Goal: Information Seeking & Learning: Check status

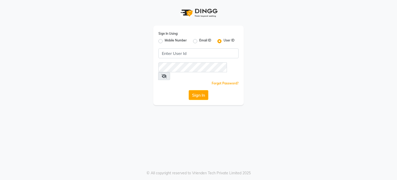
click at [163, 41] on div "Mobile Number" at bounding box center [172, 41] width 28 height 6
click at [165, 42] on label "Mobile Number" at bounding box center [176, 41] width 22 height 6
click at [165, 41] on input "Mobile Number" at bounding box center [166, 39] width 3 height 3
radio input "true"
radio input "false"
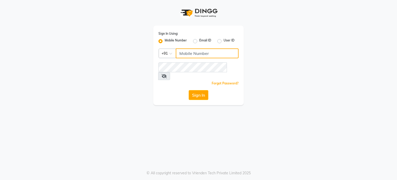
click at [197, 55] on input "Username" at bounding box center [207, 53] width 63 height 10
click at [188, 54] on input "7302444160" at bounding box center [207, 53] width 63 height 10
type input "7302444160"
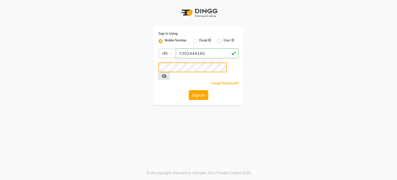
click at [189, 90] on button "Sign In" at bounding box center [199, 95] width 20 height 10
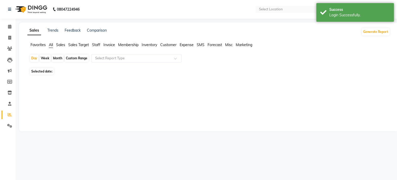
select select "en"
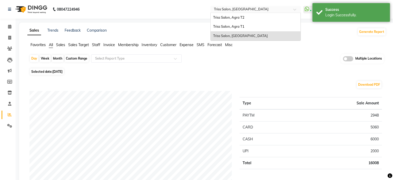
click at [241, 9] on input "text" at bounding box center [250, 9] width 75 height 5
click at [241, 27] on span "Triss Salon, Agra T1" at bounding box center [228, 26] width 31 height 4
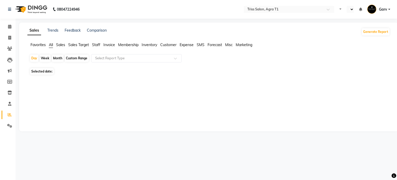
select select "en"
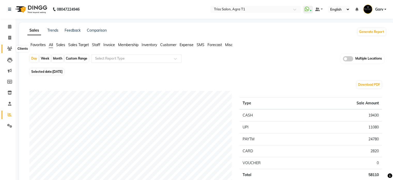
click at [8, 48] on icon at bounding box center [9, 49] width 5 height 4
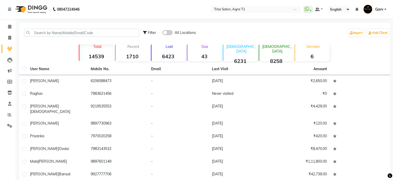
click at [152, 34] on span "Filter" at bounding box center [152, 32] width 8 height 5
select select "1000000"
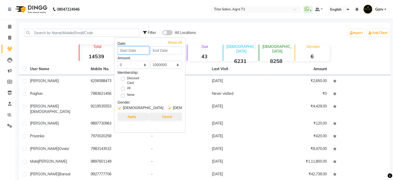
click at [137, 52] on input at bounding box center [134, 50] width 32 height 8
select select "9"
select select "2025"
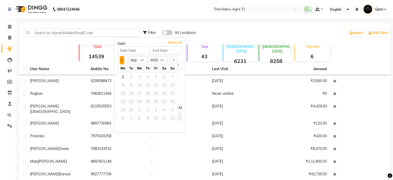
click at [121, 60] on button "Previous month" at bounding box center [122, 60] width 4 height 8
select select "8"
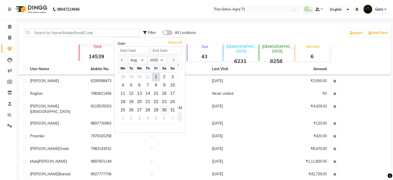
click at [165, 108] on div "30" at bounding box center [164, 110] width 8 height 8
type input "[DATE]"
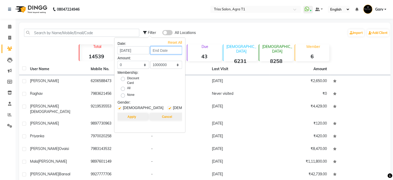
click at [169, 47] on input at bounding box center [166, 50] width 32 height 8
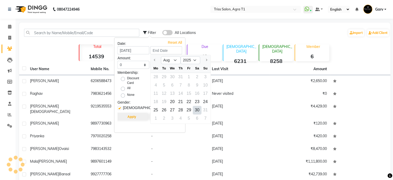
click at [197, 107] on div "30" at bounding box center [197, 110] width 8 height 8
type input "[DATE]"
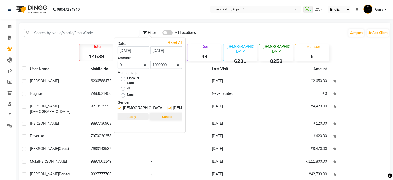
click at [130, 116] on button "Apply" at bounding box center [131, 116] width 33 height 7
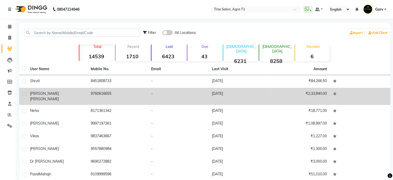
scroll to position [44, 0]
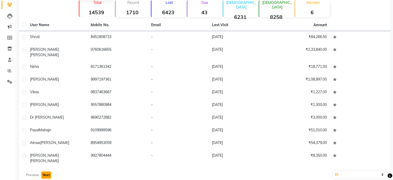
click at [45, 171] on button "Next" at bounding box center [46, 174] width 10 height 7
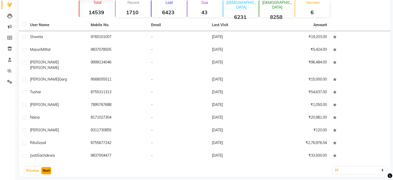
click at [45, 167] on button "Next" at bounding box center [46, 170] width 10 height 7
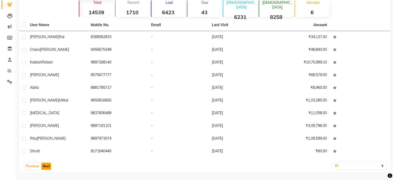
click at [45, 167] on button "Next" at bounding box center [46, 165] width 10 height 7
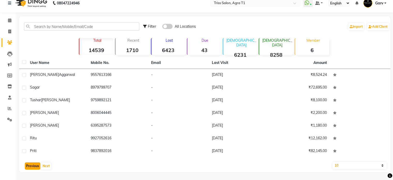
click at [32, 169] on button "Previous" at bounding box center [33, 165] width 16 height 7
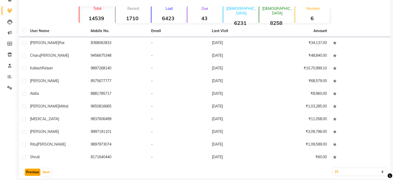
scroll to position [44, 0]
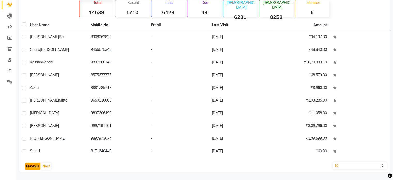
click at [32, 166] on button "Previous" at bounding box center [33, 165] width 16 height 7
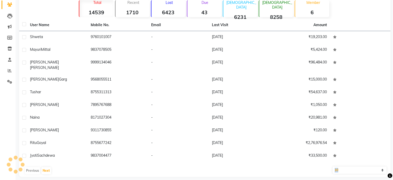
click at [32, 166] on div "Previous Next" at bounding box center [204, 170] width 367 height 8
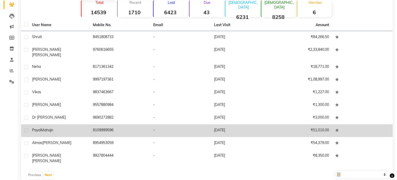
scroll to position [0, 0]
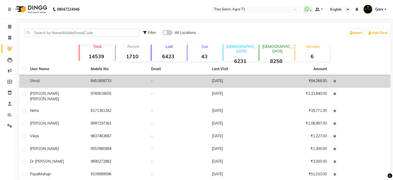
click at [128, 82] on td "8451808733" at bounding box center [118, 81] width 61 height 13
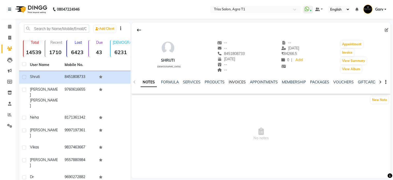
click at [231, 80] on link "INVOICES" at bounding box center [237, 82] width 17 height 5
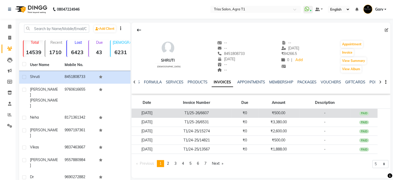
click at [249, 111] on td "₹0" at bounding box center [244, 113] width 27 height 9
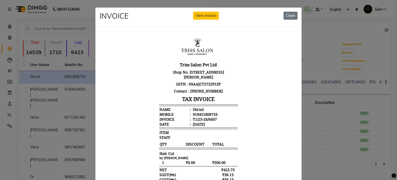
click at [195, 109] on div "Shruti" at bounding box center [198, 108] width 12 height 5
copy div "Shruti"
click at [197, 114] on div "918451808733" at bounding box center [205, 113] width 26 height 5
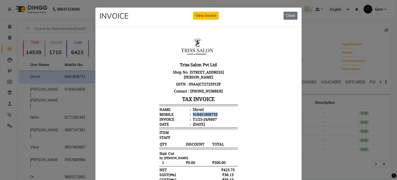
copy div "918451808733"
click at [35, 59] on ngb-modal-window "INVOICE View Invoice Close" at bounding box center [198, 90] width 397 height 180
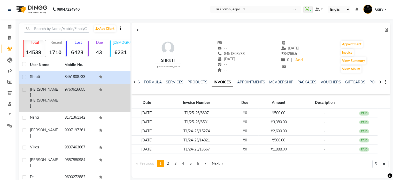
click at [77, 92] on td "9760616655" at bounding box center [79, 97] width 35 height 28
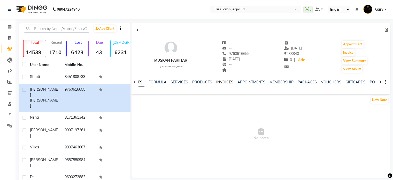
click at [225, 81] on link "INVOICES" at bounding box center [224, 82] width 17 height 5
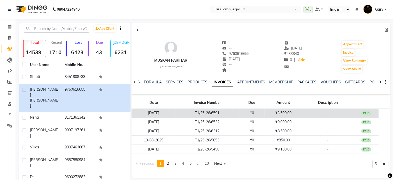
click at [238, 113] on td "T1/25-26/6591" at bounding box center [208, 113] width 64 height 9
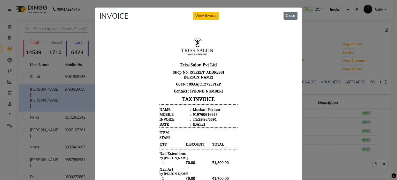
click at [202, 108] on div "Muskan Parihar" at bounding box center [206, 108] width 29 height 5
copy ul "Muskan Parihar"
click at [199, 116] on div "919760616655" at bounding box center [205, 113] width 26 height 5
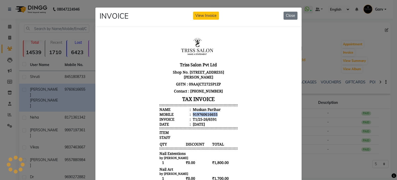
click at [199, 116] on div "919760616655" at bounding box center [205, 113] width 26 height 5
copy div "919760616655"
click at [76, 66] on ngb-modal-window "INVOICE View Invoice Close" at bounding box center [198, 90] width 397 height 180
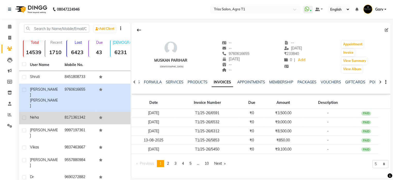
click at [60, 111] on td "neha" at bounding box center [44, 117] width 35 height 13
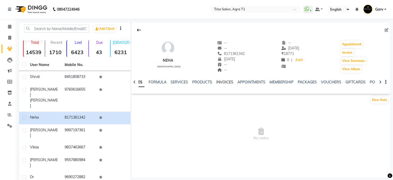
click at [223, 81] on link "INVOICES" at bounding box center [224, 82] width 17 height 5
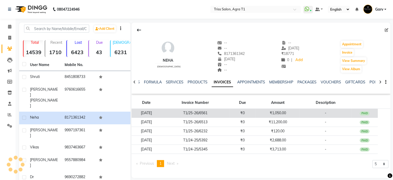
click at [198, 112] on td "T1/25-26/6561" at bounding box center [196, 113] width 68 height 9
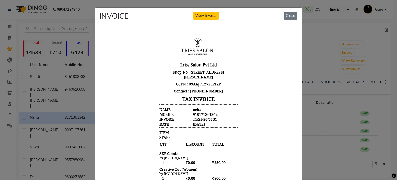
click at [193, 109] on div "neha" at bounding box center [197, 108] width 10 height 5
copy div "neha"
click at [198, 115] on div "918171361342" at bounding box center [205, 113] width 26 height 5
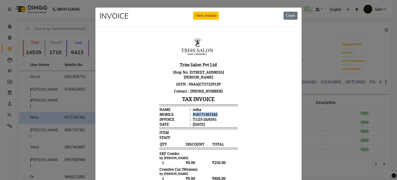
copy div "918171361342"
click at [43, 59] on ngb-modal-window "INVOICE View Invoice Close" at bounding box center [198, 90] width 397 height 180
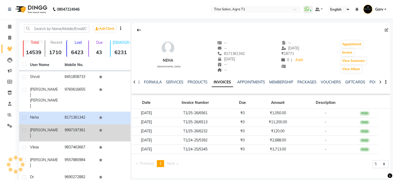
click at [63, 124] on td "9997197361" at bounding box center [79, 132] width 35 height 17
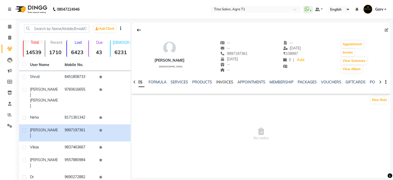
click at [224, 81] on link "INVOICES" at bounding box center [224, 82] width 17 height 5
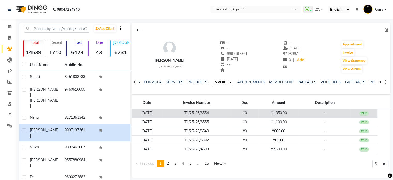
click at [221, 112] on td "T1/25-26/6554" at bounding box center [196, 113] width 69 height 9
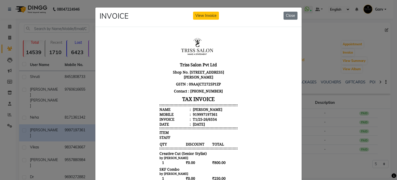
click at [194, 109] on div "Shalu" at bounding box center [207, 108] width 31 height 5
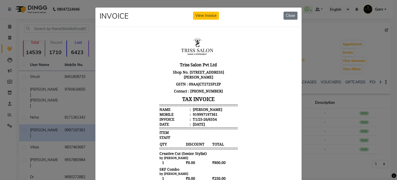
click at [198, 115] on div "919997197361" at bounding box center [205, 113] width 26 height 5
copy div "919997197361"
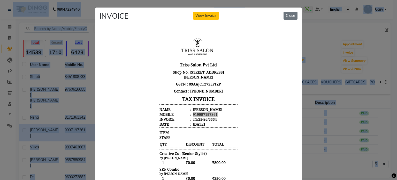
drag, startPoint x: 0, startPoint y: 68, endPoint x: 24, endPoint y: -31, distance: 102.7
click at [24, 0] on html "08047224946 Select Location × Triss Salon, Agra T1 WhatsApp Status ✕ Status: Co…" at bounding box center [198, 90] width 397 height 180
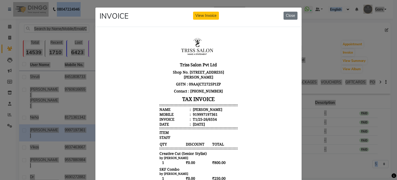
click at [203, 67] on h3 "Triss Salon Pvt Ltd" at bounding box center [198, 64] width 78 height 8
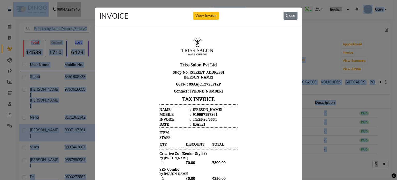
click at [63, 64] on ngb-modal-window "INVOICE View Invoice Close" at bounding box center [198, 90] width 397 height 180
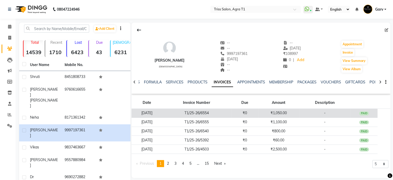
click at [186, 114] on td "T1/25-26/6554" at bounding box center [196, 113] width 69 height 9
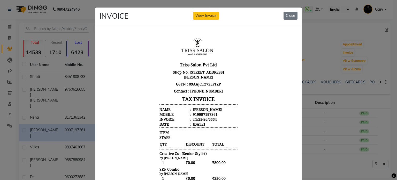
click at [193, 108] on div "Shalu" at bounding box center [207, 108] width 31 height 5
copy div "Shalu"
click at [195, 112] on div "919997197361" at bounding box center [205, 113] width 26 height 5
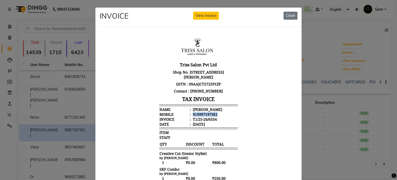
copy div "919997197361"
click at [82, 76] on ngb-modal-window "INVOICE View Invoice Close" at bounding box center [198, 90] width 397 height 180
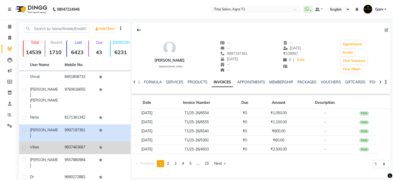
click at [50, 144] on div "Vikas" at bounding box center [44, 146] width 28 height 5
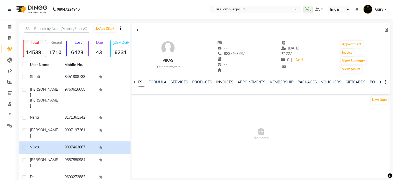
click at [229, 81] on link "INVOICES" at bounding box center [224, 82] width 17 height 5
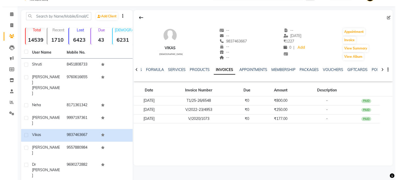
scroll to position [14, 0]
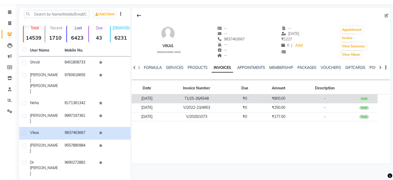
click at [211, 98] on td "T1/25-26/6548" at bounding box center [196, 98] width 69 height 9
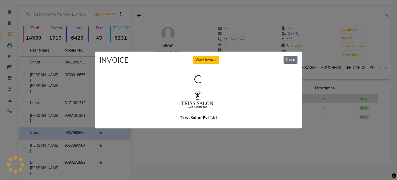
scroll to position [0, 0]
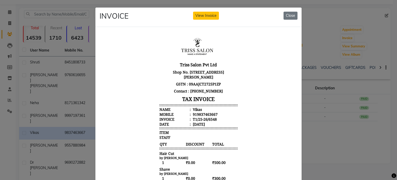
click at [194, 110] on div "Vikas" at bounding box center [197, 108] width 10 height 5
copy div "Vikas"
click at [197, 113] on div "919837463667" at bounding box center [205, 113] width 26 height 5
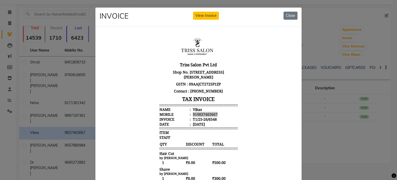
click at [56, 51] on ngb-modal-window "INVOICE View Invoice Close" at bounding box center [198, 90] width 397 height 180
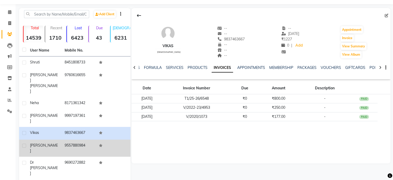
click at [67, 139] on td "9557880984" at bounding box center [79, 147] width 35 height 17
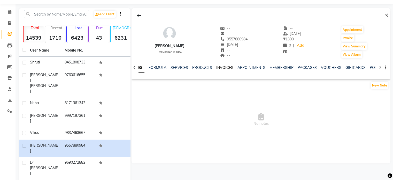
click at [229, 66] on link "INVOICES" at bounding box center [224, 67] width 17 height 5
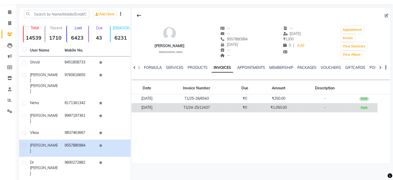
click at [258, 103] on td "₹0" at bounding box center [244, 107] width 27 height 9
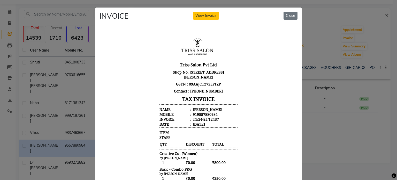
click at [193, 109] on div "AARUHI" at bounding box center [207, 108] width 31 height 5
click at [195, 112] on div "919557880984" at bounding box center [205, 113] width 26 height 5
click at [60, 95] on ngb-modal-window "INVOICE View Invoice Close" at bounding box center [198, 90] width 397 height 180
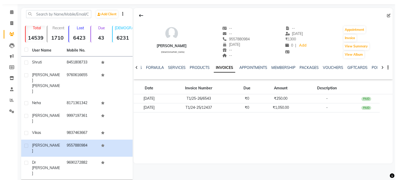
scroll to position [44, 0]
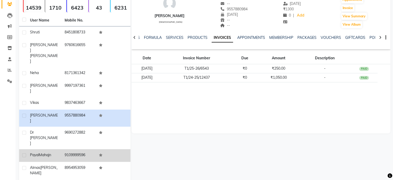
click at [49, 152] on span "Mahajn" at bounding box center [45, 154] width 12 height 5
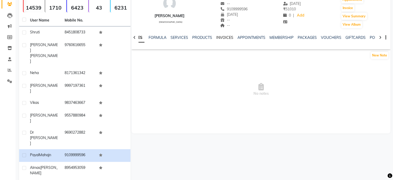
click at [226, 38] on link "INVOICES" at bounding box center [224, 37] width 17 height 5
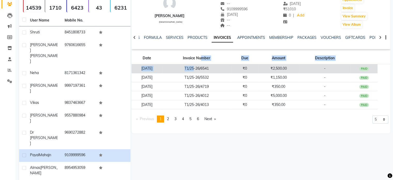
drag, startPoint x: 213, startPoint y: 58, endPoint x: 205, endPoint y: 70, distance: 14.0
click at [205, 70] on table "Date Invoice Number Due Amount Description 30-08-2025 T1/25-26/6541 ₹0 ₹2,500.0…" at bounding box center [261, 80] width 259 height 57
click at [205, 70] on td "T1/25-26/6541" at bounding box center [196, 68] width 69 height 9
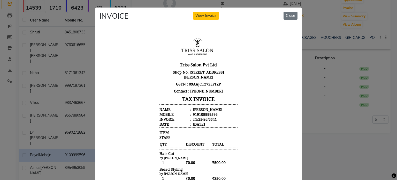
click at [197, 109] on div "Payal Mahajn" at bounding box center [207, 108] width 31 height 5
click at [200, 115] on div "919109999596" at bounding box center [205, 113] width 26 height 5
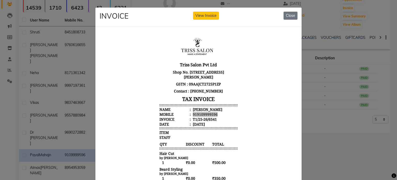
click at [71, 64] on ngb-modal-window "INVOICE View Invoice Close" at bounding box center [198, 90] width 397 height 180
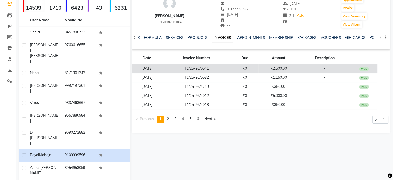
click at [162, 66] on td "[DATE]" at bounding box center [147, 68] width 31 height 9
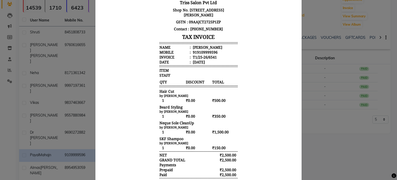
scroll to position [63, 0]
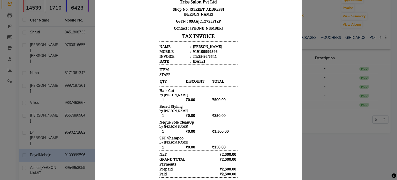
click at [320, 132] on ngb-modal-window "INVOICE View Invoice Close" at bounding box center [198, 90] width 397 height 180
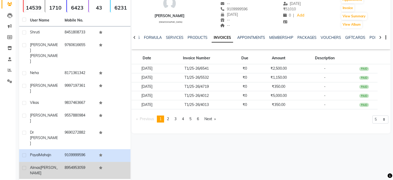
click at [69, 162] on td "8954953059" at bounding box center [79, 170] width 35 height 17
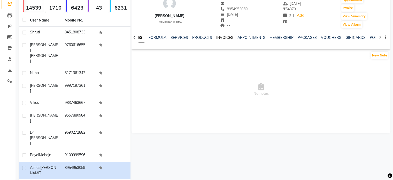
click at [225, 37] on link "INVOICES" at bounding box center [224, 37] width 17 height 5
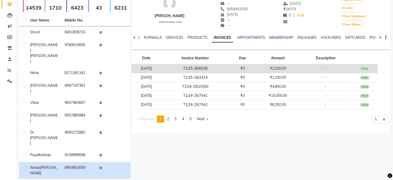
click at [219, 72] on td "T1/25-26/6539" at bounding box center [196, 68] width 68 height 9
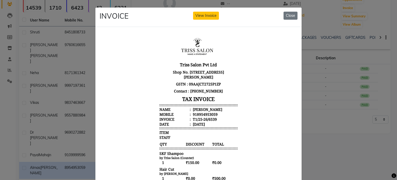
click at [198, 110] on div "Almas Thomas" at bounding box center [207, 108] width 31 height 5
click at [202, 115] on div "918954953059" at bounding box center [205, 113] width 26 height 5
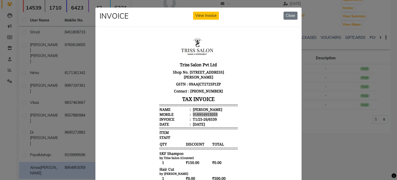
click at [40, 57] on ngb-modal-window "INVOICE View Invoice Close" at bounding box center [198, 90] width 397 height 180
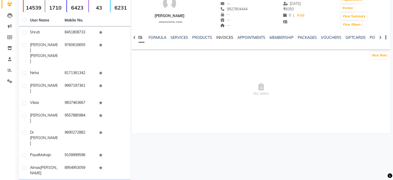
click at [217, 36] on link "INVOICES" at bounding box center [224, 37] width 17 height 5
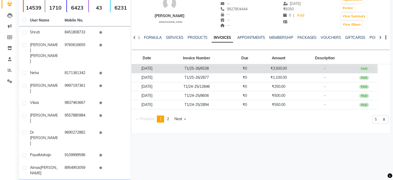
click at [231, 70] on td "T1/25-26/6538" at bounding box center [196, 68] width 69 height 9
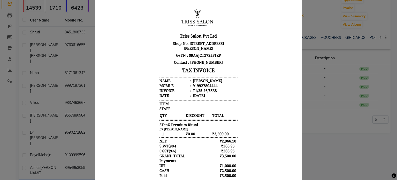
scroll to position [30, 0]
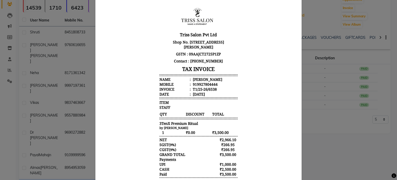
click at [202, 79] on div "Chitraksh Mahajan" at bounding box center [207, 79] width 31 height 5
click at [205, 85] on div "919927804444" at bounding box center [205, 83] width 26 height 5
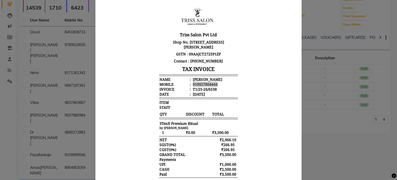
click at [43, 40] on ngb-modal-window "INVOICE View Invoice Close" at bounding box center [198, 90] width 397 height 180
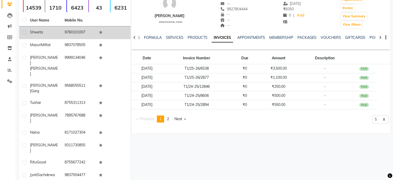
click at [58, 33] on div "Shweta" at bounding box center [44, 31] width 28 height 5
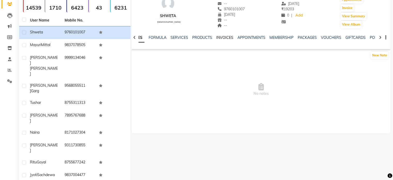
click at [221, 36] on link "INVOICES" at bounding box center [224, 37] width 17 height 5
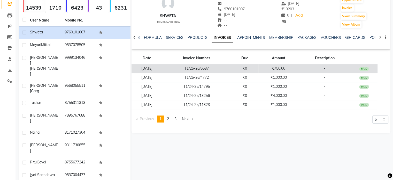
click at [250, 67] on td "₹0" at bounding box center [244, 68] width 27 height 9
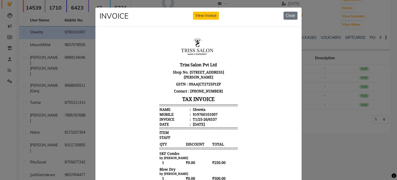
click at [193, 108] on div "Shweta" at bounding box center [199, 108] width 14 height 5
click at [196, 113] on div "919760101007" at bounding box center [205, 113] width 26 height 5
click at [74, 39] on ngb-modal-window "INVOICE View Invoice Close" at bounding box center [198, 90] width 397 height 180
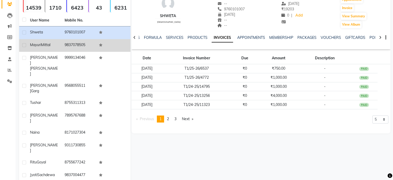
click at [58, 49] on td "Mayuri Mittal" at bounding box center [44, 45] width 35 height 13
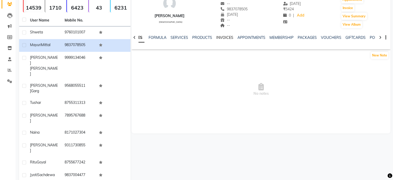
click at [225, 37] on link "INVOICES" at bounding box center [224, 37] width 17 height 5
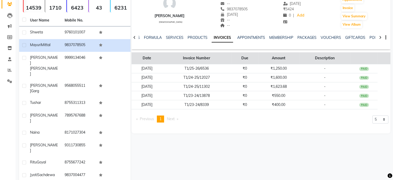
click at [231, 63] on th "Invoice Number" at bounding box center [196, 58] width 69 height 12
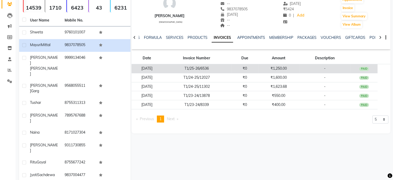
click at [224, 67] on td "T1/25-26/6536" at bounding box center [196, 68] width 69 height 9
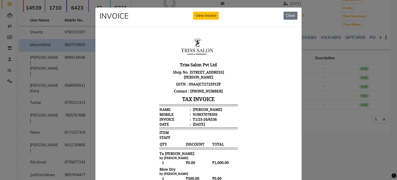
click at [198, 108] on div "Mayuri Mittal" at bounding box center [207, 108] width 31 height 5
click at [203, 114] on div "919837078505" at bounding box center [205, 113] width 26 height 5
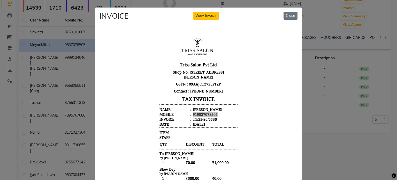
click at [92, 82] on ngb-modal-window "INVOICE View Invoice Close" at bounding box center [198, 90] width 397 height 180
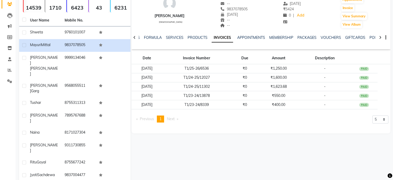
click at [64, 80] on td "9568055511" at bounding box center [79, 88] width 35 height 17
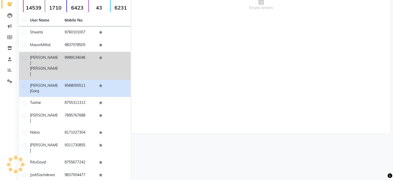
click at [62, 57] on td "9999134046" at bounding box center [79, 66] width 35 height 28
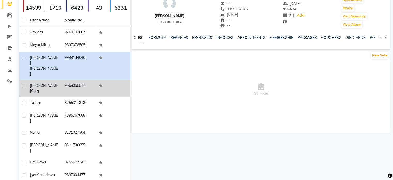
click at [65, 80] on td "9568055511" at bounding box center [79, 88] width 35 height 17
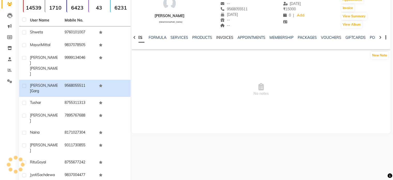
drag, startPoint x: 232, startPoint y: 37, endPoint x: 228, endPoint y: 38, distance: 4.0
click at [228, 38] on link "INVOICES" at bounding box center [224, 37] width 17 height 5
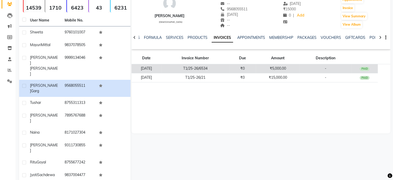
click at [215, 67] on td "T1/25-26/6534" at bounding box center [196, 68] width 68 height 9
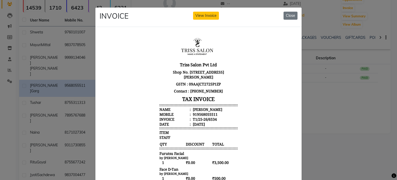
click at [197, 110] on div "Deepanshi Garg" at bounding box center [207, 108] width 31 height 5
click at [200, 114] on div "919568055511" at bounding box center [205, 113] width 26 height 5
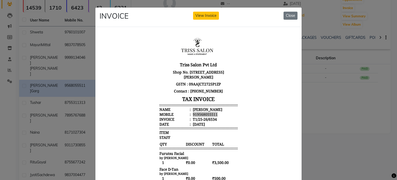
click at [76, 85] on ngb-modal-window "INVOICE View Invoice Close" at bounding box center [198, 90] width 397 height 180
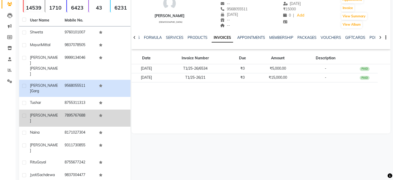
click at [62, 109] on td "7895767688" at bounding box center [79, 117] width 35 height 17
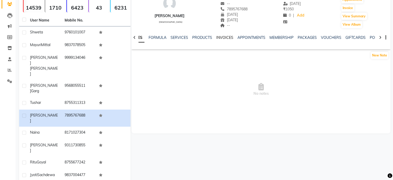
click at [228, 39] on link "INVOICES" at bounding box center [224, 37] width 17 height 5
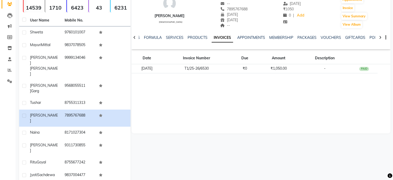
click at [231, 66] on td "T1/25-26/6530" at bounding box center [196, 68] width 69 height 9
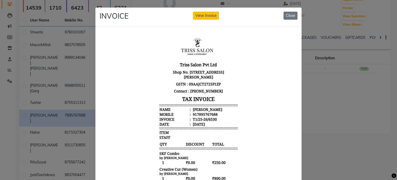
click at [197, 108] on div "Swechchha" at bounding box center [207, 108] width 31 height 5
click at [200, 113] on div "917895767688" at bounding box center [205, 113] width 26 height 5
click at [67, 86] on ngb-modal-window "INVOICE View Invoice Close" at bounding box center [198, 90] width 397 height 180
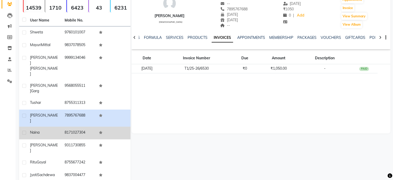
click at [55, 126] on td "Naina" at bounding box center [44, 132] width 35 height 13
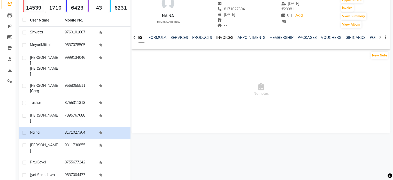
click at [225, 36] on link "INVOICES" at bounding box center [224, 37] width 17 height 5
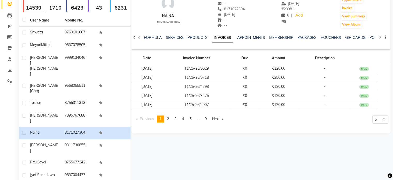
click at [225, 66] on td "T1/25-26/6529" at bounding box center [196, 68] width 69 height 9
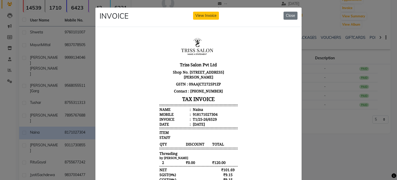
click at [196, 110] on div "Naina" at bounding box center [197, 108] width 11 height 5
click at [199, 115] on div "918171027304" at bounding box center [205, 113] width 26 height 5
click at [33, 72] on ngb-modal-window "INVOICE View Invoice Close" at bounding box center [198, 90] width 397 height 180
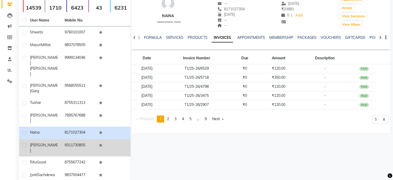
click at [59, 139] on td "Shalini" at bounding box center [44, 147] width 35 height 17
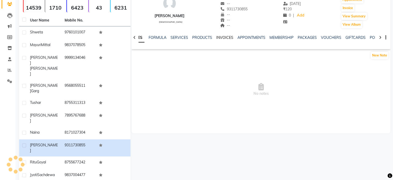
click at [219, 39] on link "INVOICES" at bounding box center [224, 37] width 17 height 5
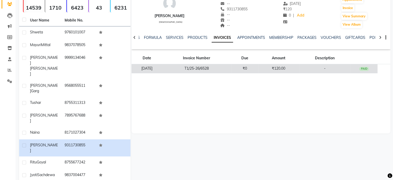
click at [211, 70] on td "T1/25-26/6528" at bounding box center [196, 68] width 69 height 9
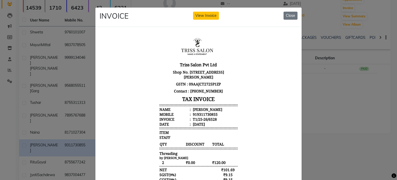
click at [193, 106] on div "Shalini" at bounding box center [207, 108] width 31 height 5
click at [197, 114] on div "919311730855" at bounding box center [205, 113] width 26 height 5
click at [75, 71] on ngb-modal-window "INVOICE View Invoice Close" at bounding box center [198, 90] width 397 height 180
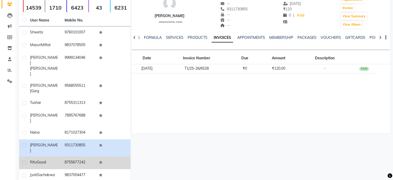
click at [69, 156] on td "8755677242" at bounding box center [79, 162] width 35 height 13
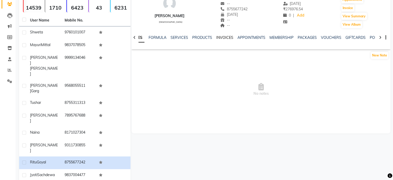
click at [217, 35] on link "INVOICES" at bounding box center [224, 37] width 17 height 5
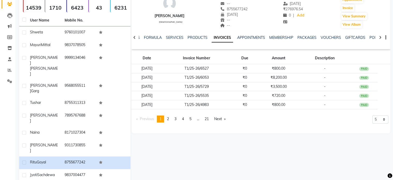
click at [217, 64] on td "T1/25-26/6527" at bounding box center [196, 68] width 69 height 9
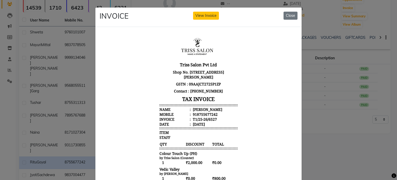
click at [197, 108] on div "Ritu Goyal" at bounding box center [207, 108] width 31 height 5
click at [199, 113] on div "918755677242" at bounding box center [205, 113] width 26 height 5
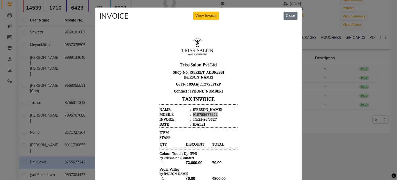
click at [70, 84] on ngb-modal-window "INVOICE View Invoice Close" at bounding box center [198, 90] width 397 height 180
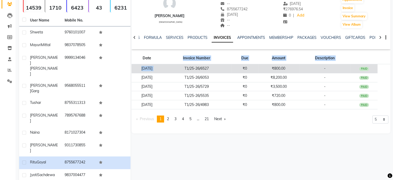
drag, startPoint x: 185, startPoint y: 63, endPoint x: 182, endPoint y: 66, distance: 4.7
click at [182, 66] on table "Date Invoice Number Due Amount Description 30-08-2025 T1/25-26/6527 ₹0 ₹800.00 …" at bounding box center [261, 80] width 259 height 57
click at [182, 66] on td "T1/25-26/6527" at bounding box center [196, 68] width 69 height 9
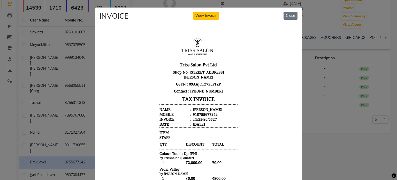
click at [198, 109] on div "Ritu Goyal" at bounding box center [207, 108] width 31 height 5
click at [200, 115] on div "918755677242" at bounding box center [205, 113] width 26 height 5
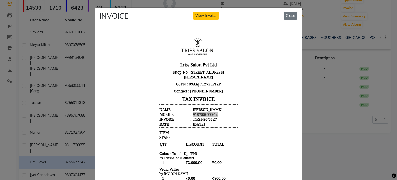
click at [44, 81] on ngb-modal-window "INVOICE View Invoice Close" at bounding box center [198, 90] width 397 height 180
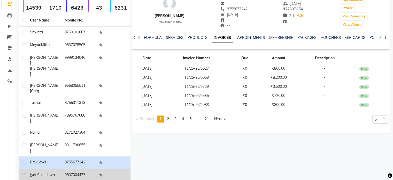
click at [56, 169] on td "Jyoti Sachdewa" at bounding box center [44, 175] width 35 height 13
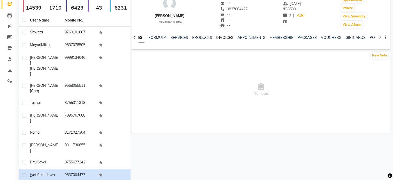
click at [223, 35] on link "INVOICES" at bounding box center [224, 37] width 17 height 5
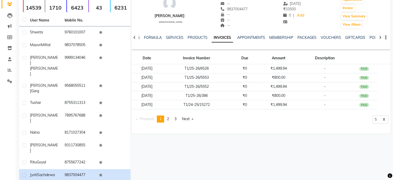
click at [231, 64] on td "T1/25-26/6526" at bounding box center [196, 68] width 69 height 9
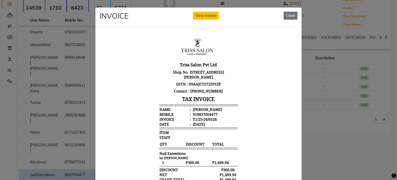
click at [203, 109] on div "Jyoti Sachdewa" at bounding box center [207, 108] width 31 height 5
click at [205, 112] on div "919837004477" at bounding box center [205, 113] width 26 height 5
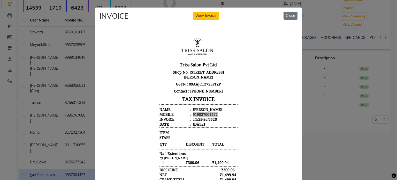
click at [72, 93] on ngb-modal-window "INVOICE View Invoice Close" at bounding box center [198, 90] width 397 height 180
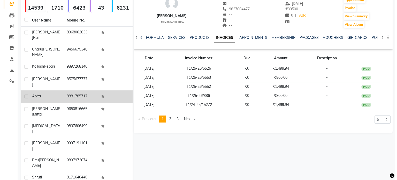
scroll to position [40, 0]
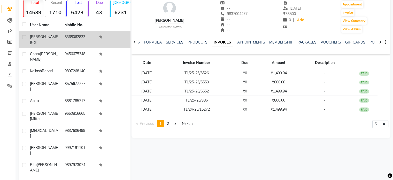
click at [70, 34] on td "8368062833" at bounding box center [79, 39] width 35 height 17
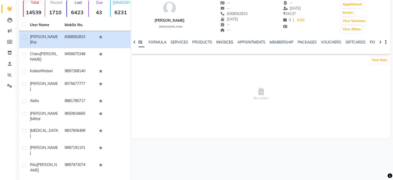
click at [227, 40] on link "INVOICES" at bounding box center [224, 42] width 17 height 5
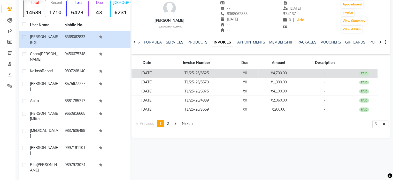
click at [223, 70] on td "T1/25-26/6525" at bounding box center [196, 73] width 69 height 9
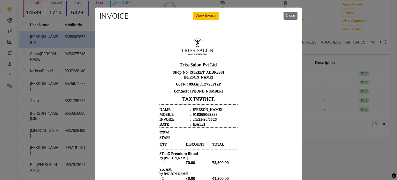
click at [200, 109] on div "Harshita Rai" at bounding box center [207, 108] width 31 height 5
click at [204, 113] on div "918368062833" at bounding box center [205, 113] width 26 height 5
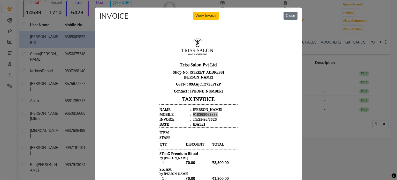
click at [39, 76] on ngb-modal-window "INVOICE View Invoice Close" at bounding box center [198, 90] width 397 height 180
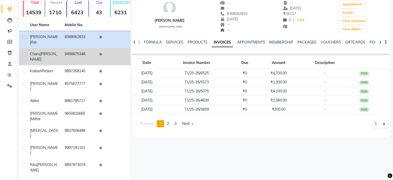
click at [64, 48] on td "9456675348" at bounding box center [79, 56] width 35 height 17
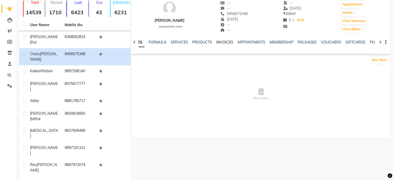
click at [228, 43] on link "INVOICES" at bounding box center [224, 42] width 17 height 5
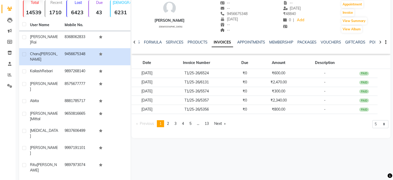
click at [243, 75] on td "₹0" at bounding box center [244, 73] width 27 height 9
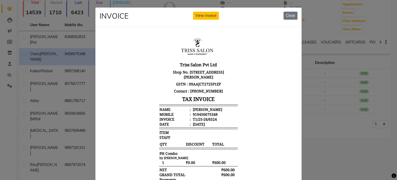
click at [199, 109] on div "Charu Bhalla" at bounding box center [207, 108] width 31 height 5
click at [203, 113] on div "919456675348" at bounding box center [205, 113] width 26 height 5
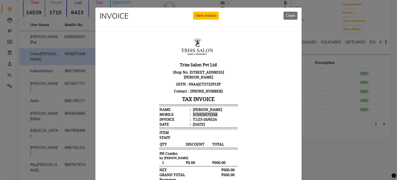
drag, startPoint x: 33, startPoint y: 83, endPoint x: 44, endPoint y: -31, distance: 115.3
click at [44, 0] on html "08047224946 Select Location × Triss Salon, Agra T1 WhatsApp Status ✕ Status: Co…" at bounding box center [198, 50] width 397 height 180
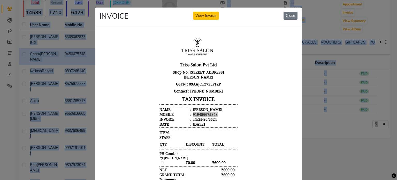
click at [47, 111] on ngb-modal-window "INVOICE View Invoice Close" at bounding box center [198, 90] width 397 height 180
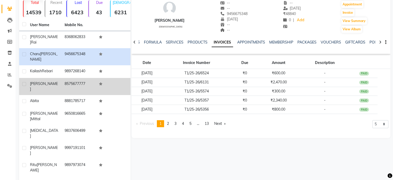
click at [72, 78] on td "8575677777" at bounding box center [79, 86] width 35 height 17
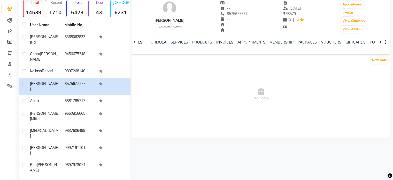
click at [225, 44] on link "INVOICES" at bounding box center [224, 42] width 17 height 5
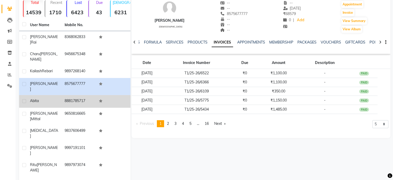
click at [68, 95] on td "8881785717" at bounding box center [79, 101] width 35 height 13
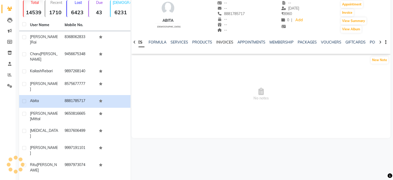
click at [222, 42] on link "INVOICES" at bounding box center [224, 42] width 17 height 5
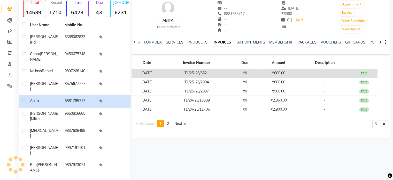
drag, startPoint x: 233, startPoint y: 63, endPoint x: 237, endPoint y: 70, distance: 8.4
click at [231, 70] on td "T1/25-26/6521" at bounding box center [196, 73] width 69 height 9
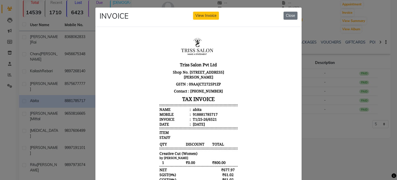
click at [193, 110] on div "abita" at bounding box center [197, 108] width 10 height 5
click at [197, 114] on div "918881785717" at bounding box center [205, 113] width 26 height 5
click at [193, 109] on div "abita" at bounding box center [197, 108] width 10 height 5
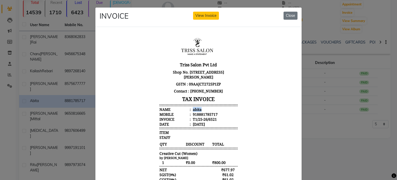
click at [193, 109] on div "abita" at bounding box center [197, 108] width 10 height 5
click at [197, 112] on div "918881785717" at bounding box center [205, 113] width 26 height 5
click at [40, 75] on ngb-modal-window "INVOICE View Invoice Close" at bounding box center [198, 90] width 397 height 180
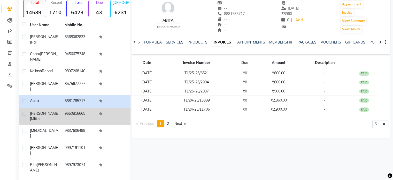
click at [40, 116] on span "Mittal" at bounding box center [35, 118] width 9 height 5
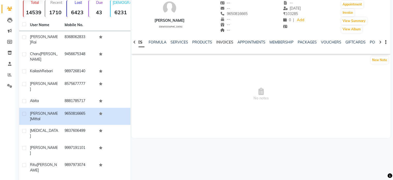
drag, startPoint x: 159, startPoint y: 55, endPoint x: 225, endPoint y: 43, distance: 67.3
click at [225, 43] on link "INVOICES" at bounding box center [224, 42] width 17 height 5
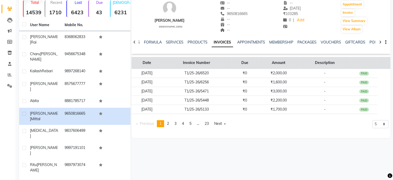
click at [227, 68] on th "Invoice Number" at bounding box center [196, 63] width 69 height 12
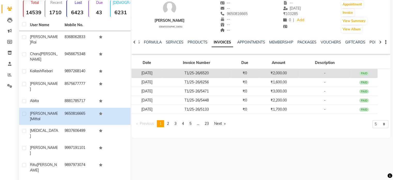
click at [220, 71] on td "T1/25-26/6520" at bounding box center [196, 73] width 69 height 9
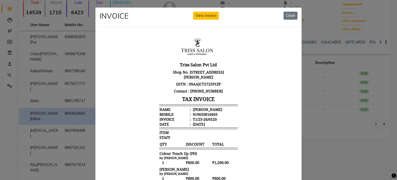
click at [200, 108] on div "Pranav Mittal" at bounding box center [207, 108] width 31 height 5
click at [204, 116] on div "919650816665" at bounding box center [205, 113] width 26 height 5
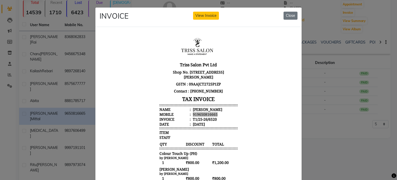
click at [71, 94] on ngb-modal-window "INVOICE View Invoice Close" at bounding box center [198, 90] width 397 height 180
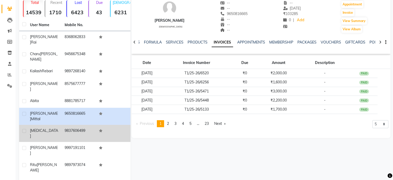
click at [74, 125] on td "9837606499" at bounding box center [79, 133] width 35 height 17
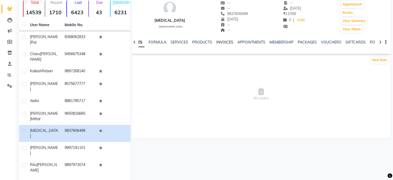
click at [223, 41] on link "INVOICES" at bounding box center [224, 42] width 17 height 5
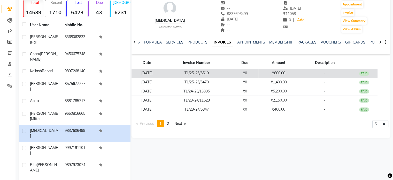
drag, startPoint x: 225, startPoint y: 60, endPoint x: 228, endPoint y: 72, distance: 12.3
click at [228, 72] on td "T1/25-26/6519" at bounding box center [196, 73] width 69 height 9
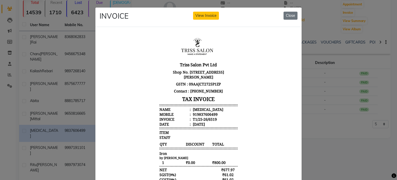
click at [194, 109] on div "Nikita" at bounding box center [208, 108] width 32 height 5
click at [197, 114] on div "919837606499" at bounding box center [205, 113] width 26 height 5
click at [47, 81] on ngb-modal-window "INVOICE View Invoice Close" at bounding box center [198, 90] width 397 height 180
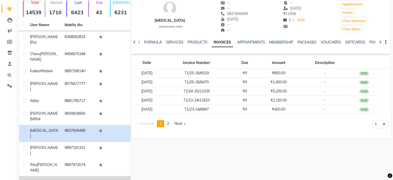
click at [62, 176] on td "8171640440" at bounding box center [79, 182] width 35 height 13
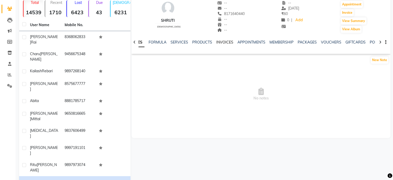
click at [226, 40] on link "INVOICES" at bounding box center [224, 42] width 17 height 5
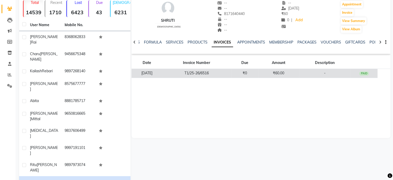
drag, startPoint x: 226, startPoint y: 55, endPoint x: 224, endPoint y: 77, distance: 22.0
click at [224, 77] on td "T1/25-26/6516" at bounding box center [196, 73] width 69 height 9
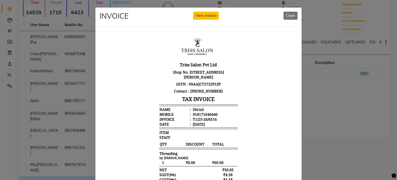
click at [194, 108] on div "Shruti" at bounding box center [198, 108] width 12 height 5
click at [196, 113] on div "918171640440" at bounding box center [205, 113] width 26 height 5
click at [80, 99] on ngb-modal-window "INVOICE View Invoice Close" at bounding box center [198, 90] width 397 height 180
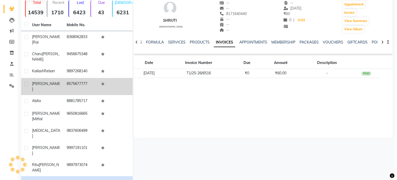
scroll to position [5, 0]
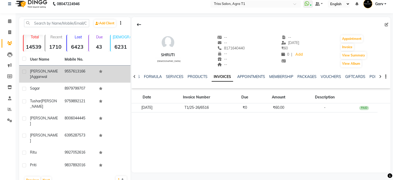
click at [60, 70] on td "Esha Aggarwal" at bounding box center [44, 73] width 35 height 17
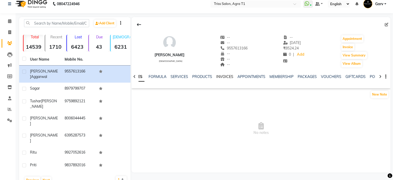
click at [223, 76] on link "INVOICES" at bounding box center [224, 76] width 17 height 5
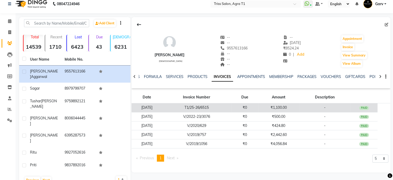
click at [231, 104] on td "T1/25-26/6515" at bounding box center [196, 107] width 69 height 9
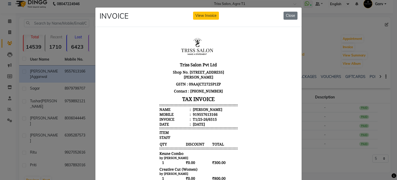
click at [196, 108] on div "Esha Aggarwal" at bounding box center [207, 108] width 31 height 5
click at [199, 113] on div "919557613166" at bounding box center [205, 113] width 26 height 5
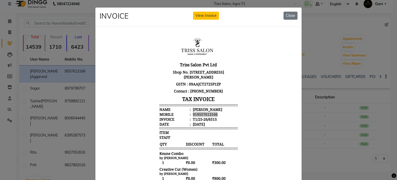
click at [63, 65] on ngb-modal-window "INVOICE View Invoice Close" at bounding box center [198, 90] width 397 height 180
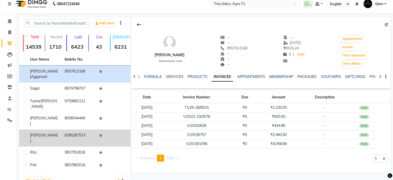
click at [67, 129] on td "6395287573" at bounding box center [79, 137] width 35 height 17
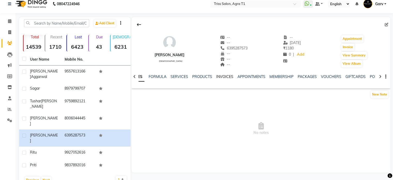
click at [225, 75] on link "INVOICES" at bounding box center [224, 76] width 17 height 5
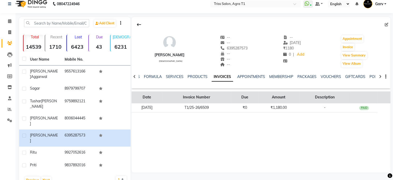
click at [248, 102] on th "Due" at bounding box center [244, 97] width 27 height 12
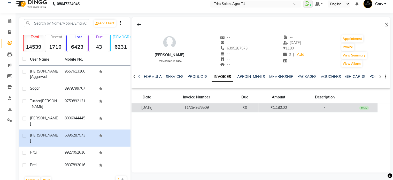
click at [231, 104] on td "T1/25-26/6509" at bounding box center [196, 107] width 69 height 9
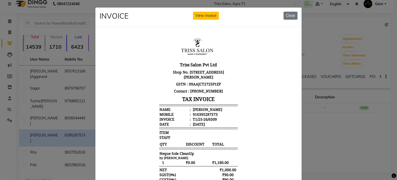
click at [197, 108] on div "Suhani" at bounding box center [207, 108] width 31 height 5
click at [200, 112] on div "916395287573" at bounding box center [205, 113] width 26 height 5
click at [60, 43] on ngb-modal-window "INVOICE View Invoice Close" at bounding box center [198, 90] width 397 height 180
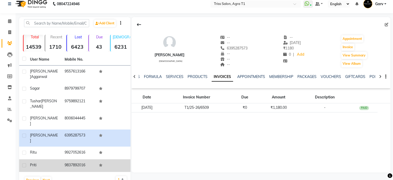
click at [62, 159] on td "9837892016" at bounding box center [79, 165] width 35 height 13
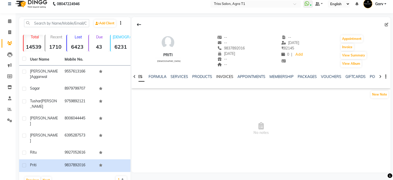
click at [222, 78] on link "INVOICES" at bounding box center [224, 76] width 17 height 5
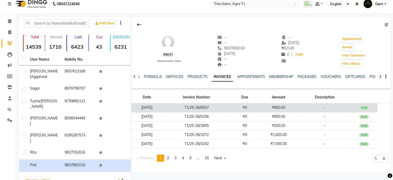
click at [231, 104] on td "T1/25-26/6507" at bounding box center [196, 107] width 69 height 9
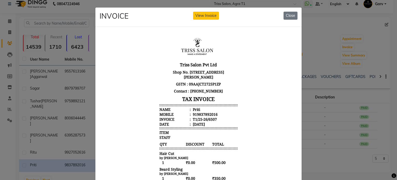
click at [192, 108] on div "Priti" at bounding box center [196, 108] width 8 height 5
click at [194, 115] on div "919837892016" at bounding box center [205, 113] width 26 height 5
click at [61, 19] on ngb-modal-window "INVOICE View Invoice Close" at bounding box center [198, 90] width 397 height 180
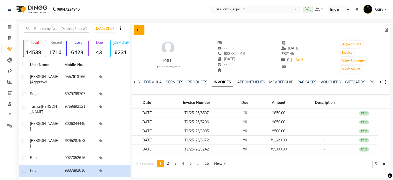
click at [140, 31] on icon at bounding box center [139, 30] width 4 height 4
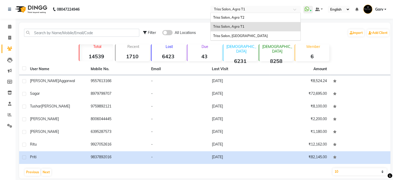
click at [251, 10] on input "text" at bounding box center [250, 9] width 75 height 5
click at [228, 15] on span "Triss Salon, Agra T2" at bounding box center [228, 17] width 31 height 4
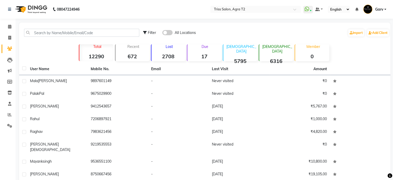
click at [153, 33] on span "Filter" at bounding box center [152, 32] width 8 height 5
select select "1000000"
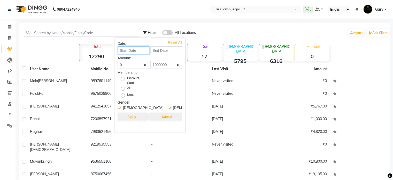
click at [128, 50] on input at bounding box center [134, 50] width 32 height 8
select select "9"
select select "2025"
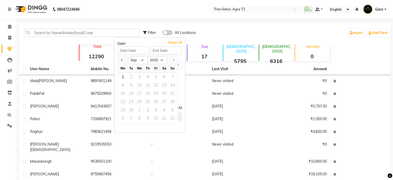
drag, startPoint x: 123, startPoint y: 60, endPoint x: 132, endPoint y: 78, distance: 20.1
click at [132, 78] on ngb-datepicker "Jan Feb Mar Apr May Jun Jul Aug Sep 2015 2016 2017 2018 2019 2020 2021 2022 202…" at bounding box center [148, 89] width 60 height 69
click at [120, 58] on button "Previous month" at bounding box center [122, 60] width 4 height 8
select select "8"
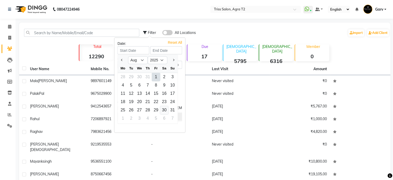
click at [164, 107] on div "30" at bounding box center [164, 110] width 8 height 8
type input "[DATE]"
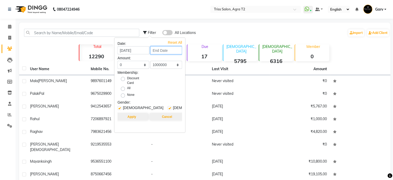
click at [164, 51] on input at bounding box center [166, 50] width 32 height 8
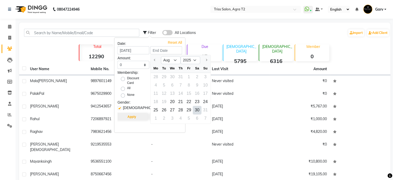
click at [197, 108] on div "30" at bounding box center [197, 110] width 8 height 8
type input "[DATE]"
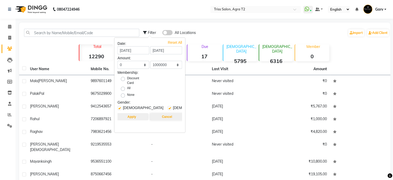
click at [129, 117] on button "Apply" at bounding box center [131, 116] width 33 height 7
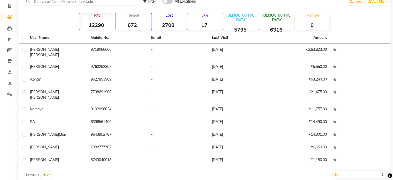
scroll to position [31, 0]
click at [44, 171] on button "Next" at bounding box center [46, 174] width 10 height 7
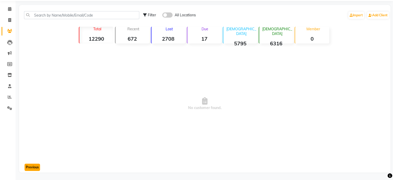
click at [28, 167] on button "Previous" at bounding box center [33, 166] width 16 height 7
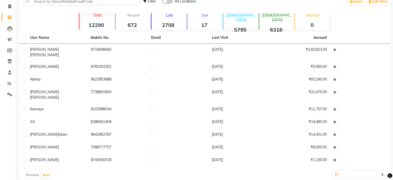
scroll to position [0, 0]
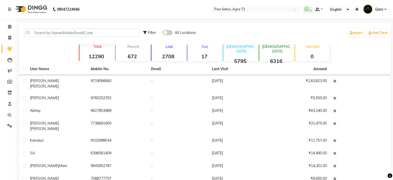
click at [152, 33] on span "Filter" at bounding box center [152, 32] width 8 height 5
select select "1000000"
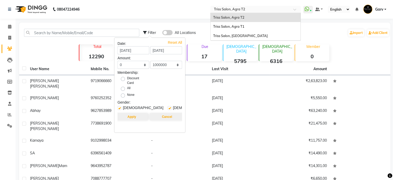
click at [244, 12] on ng-select "Select Location × Triss Salon, Agra T2 Triss Salon, Agra T2 Triss Salon, Agra T…" at bounding box center [255, 9] width 90 height 7
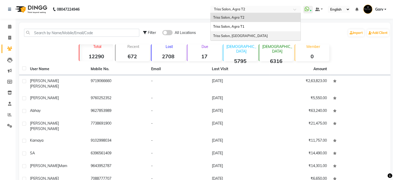
click at [251, 33] on div "Triss Salon, Mathura" at bounding box center [256, 35] width 90 height 9
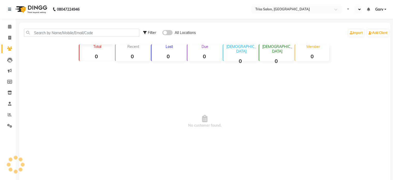
select select "en"
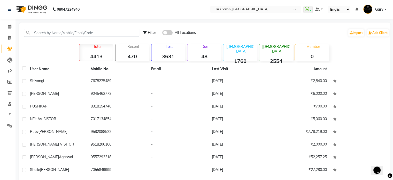
click at [148, 32] on span "Filter" at bounding box center [152, 32] width 8 height 5
select select "1000000"
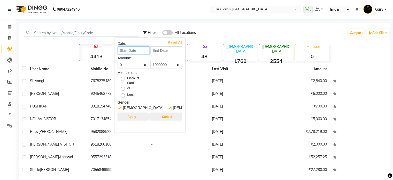
click at [129, 51] on input at bounding box center [134, 50] width 32 height 8
select select "9"
select select "2025"
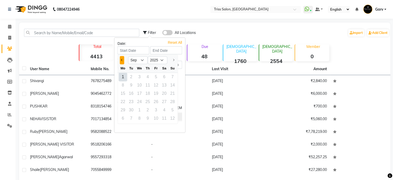
click at [121, 58] on button "Previous month" at bounding box center [122, 60] width 4 height 8
select select "8"
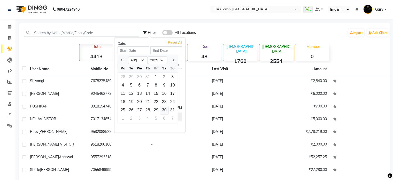
click at [165, 110] on div "30" at bounding box center [164, 110] width 8 height 8
type input "[DATE]"
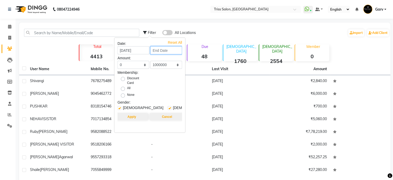
click at [173, 51] on input at bounding box center [166, 50] width 32 height 8
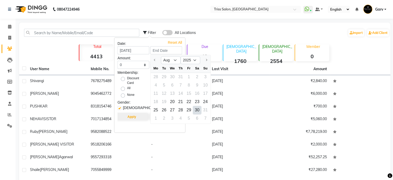
click at [196, 110] on div "30" at bounding box center [197, 110] width 8 height 8
type input "[DATE]"
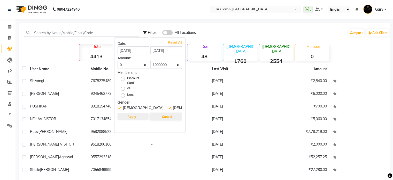
click at [125, 118] on button "Apply" at bounding box center [131, 116] width 33 height 7
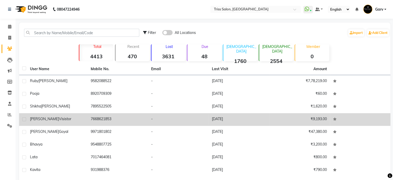
scroll to position [44, 0]
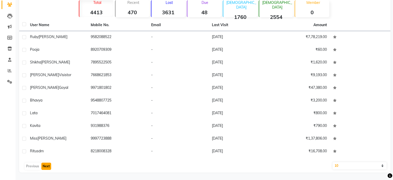
click at [45, 164] on button "Next" at bounding box center [46, 165] width 10 height 7
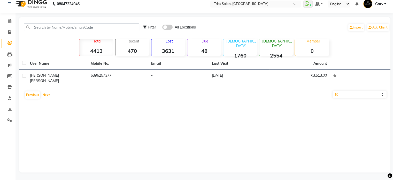
scroll to position [0, 0]
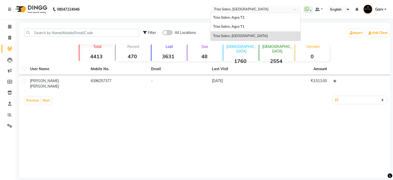
click at [231, 9] on input "text" at bounding box center [250, 9] width 75 height 5
click at [240, 18] on span "Triss Salon, Agra T2" at bounding box center [228, 17] width 31 height 4
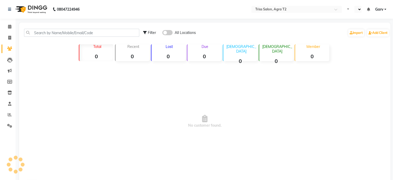
select select "en"
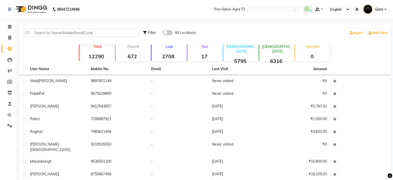
click at [147, 31] on div "Filter" at bounding box center [149, 32] width 13 height 5
select select "1000000"
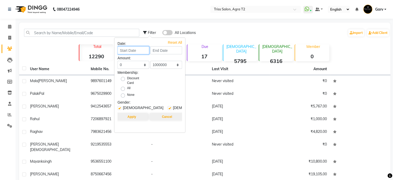
click at [129, 49] on input at bounding box center [134, 50] width 32 height 8
select select "9"
select select "2025"
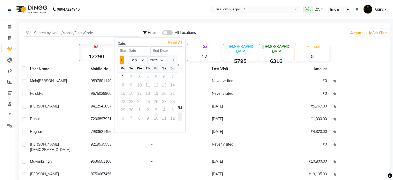
click at [121, 56] on div "Jan Feb Mar Apr May Jun [DATE] Aug [DATE] 2016 2017 2018 2019 2020 2021 2022 20…" at bounding box center [148, 59] width 60 height 9
click at [122, 60] on span "Previous month" at bounding box center [122, 60] width 2 height 2
select select "8"
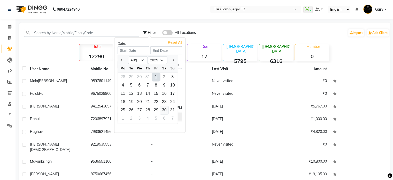
click at [164, 109] on div "30" at bounding box center [164, 110] width 8 height 8
type input "[DATE]"
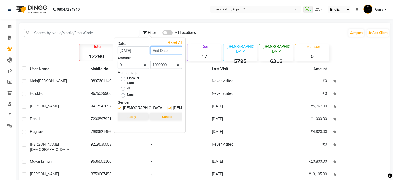
click at [164, 51] on input at bounding box center [166, 50] width 32 height 8
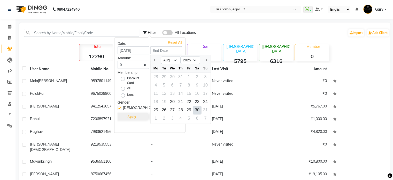
click at [197, 109] on div "30" at bounding box center [197, 110] width 8 height 8
type input "[DATE]"
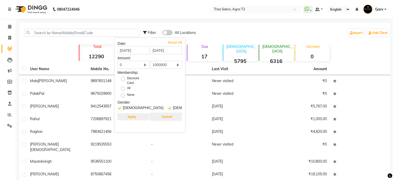
click at [138, 116] on button "Apply" at bounding box center [131, 116] width 33 height 7
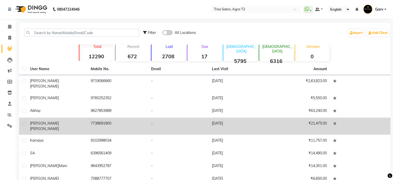
scroll to position [31, 0]
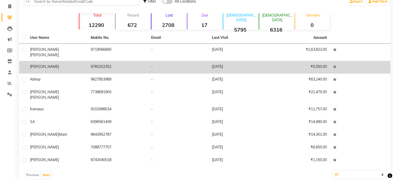
click at [77, 64] on div "[PERSON_NAME]" at bounding box center [57, 66] width 55 height 5
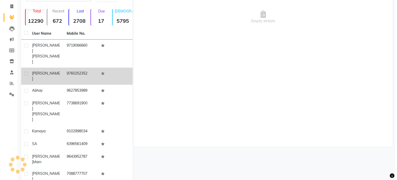
scroll to position [27, 0]
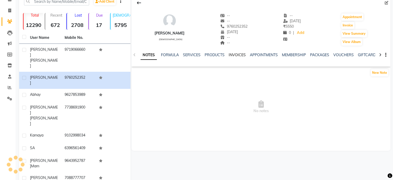
click at [239, 56] on link "INVOICES" at bounding box center [237, 54] width 17 height 5
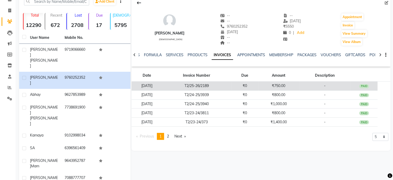
click at [154, 87] on td "[DATE]" at bounding box center [147, 85] width 31 height 9
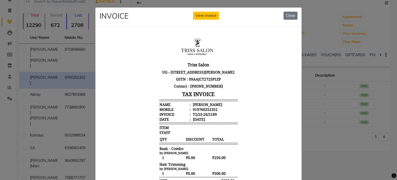
click at [196, 106] on div "[PERSON_NAME]" at bounding box center [207, 104] width 31 height 5
copy div "[PERSON_NAME]"
click at [200, 111] on div "919760252352" at bounding box center [205, 108] width 26 height 5
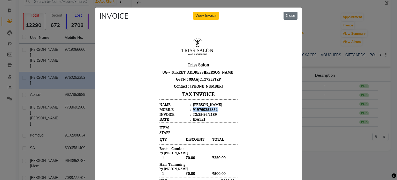
copy div "919760252352"
click at [47, 83] on ngb-modal-window "INVOICE View Invoice Close" at bounding box center [198, 90] width 397 height 180
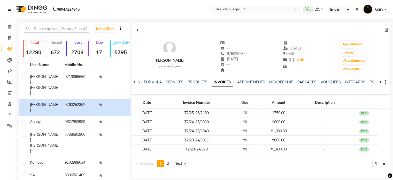
click at [380, 11] on span "Garv" at bounding box center [379, 9] width 8 height 5
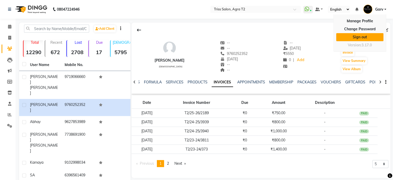
click at [364, 37] on link "Sign out" at bounding box center [359, 37] width 47 height 8
